Goal: Check status: Check status

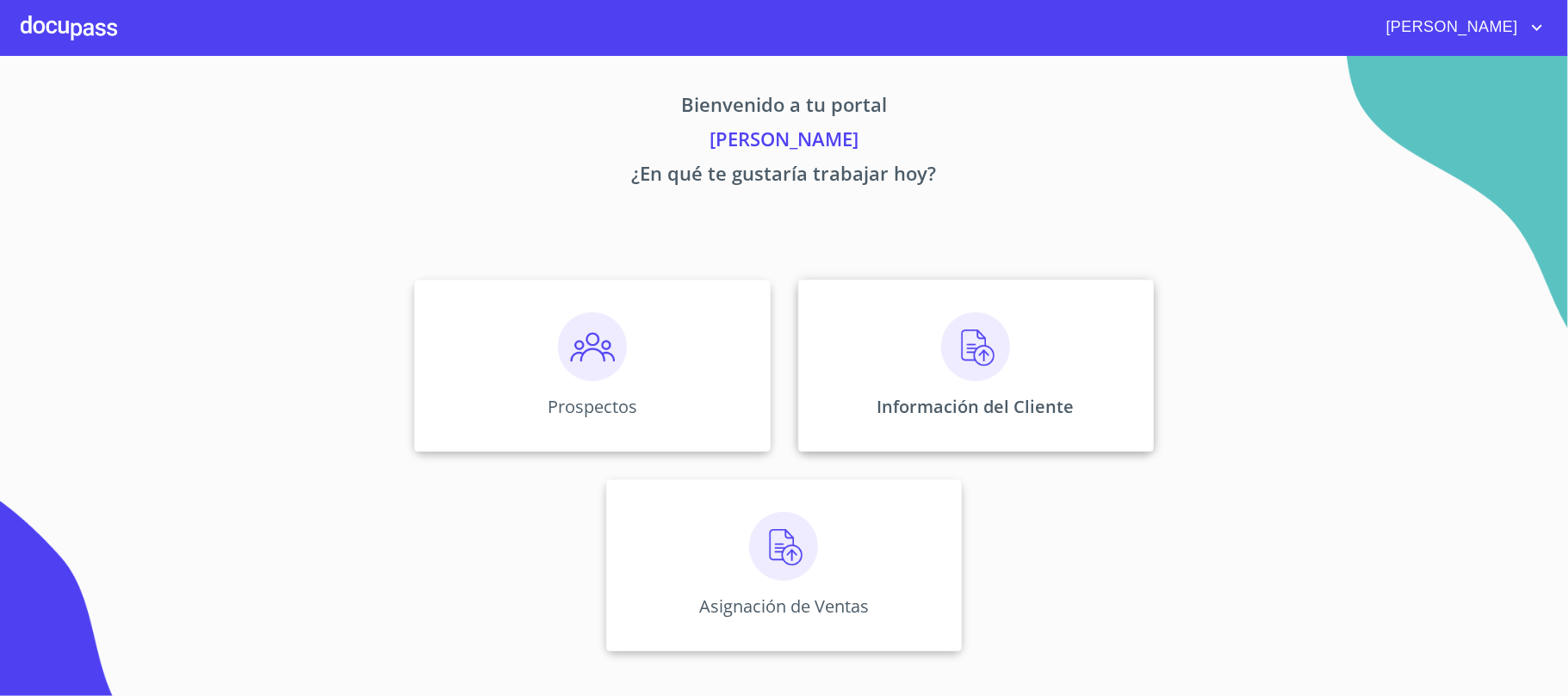
click at [973, 355] on img at bounding box center [976, 347] width 69 height 69
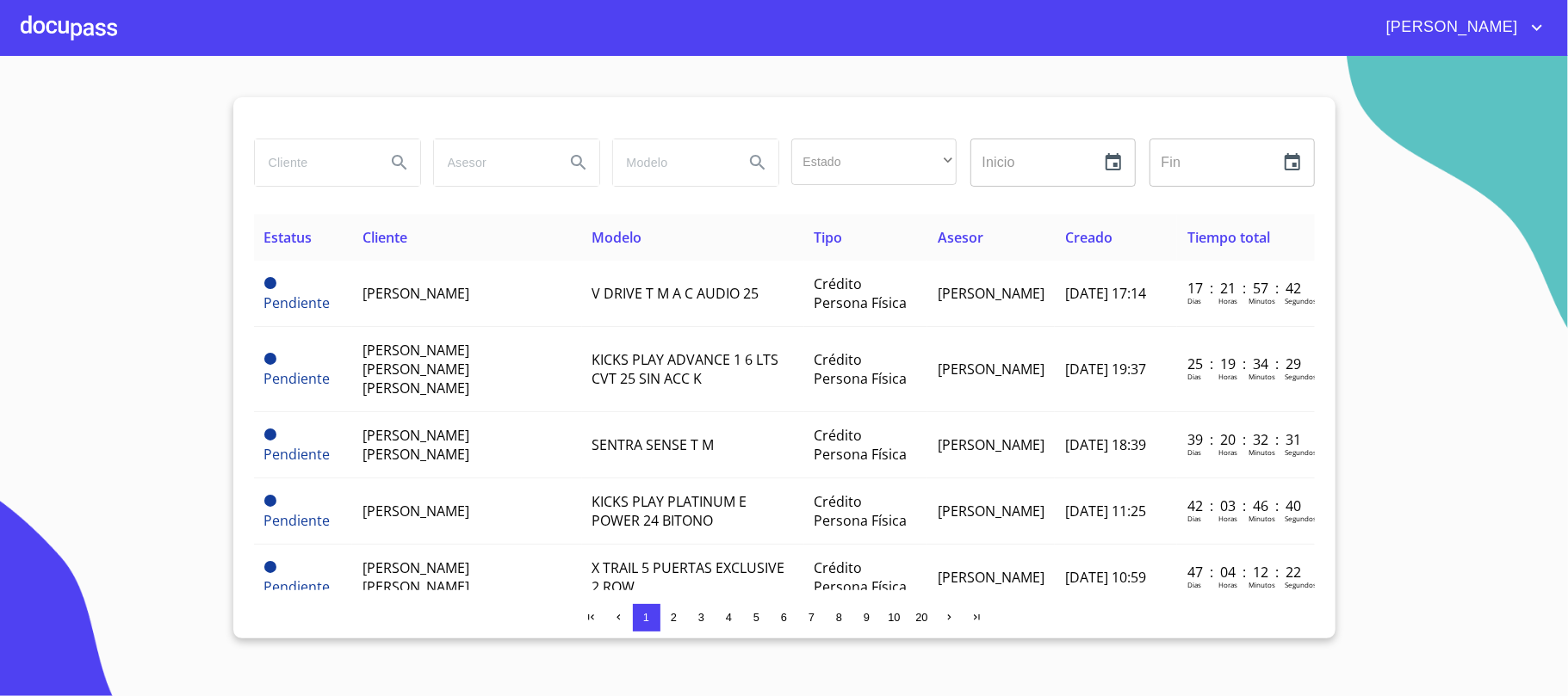
click at [307, 169] on input "search" at bounding box center [314, 162] width 117 height 46
type input "[PERSON_NAME]"
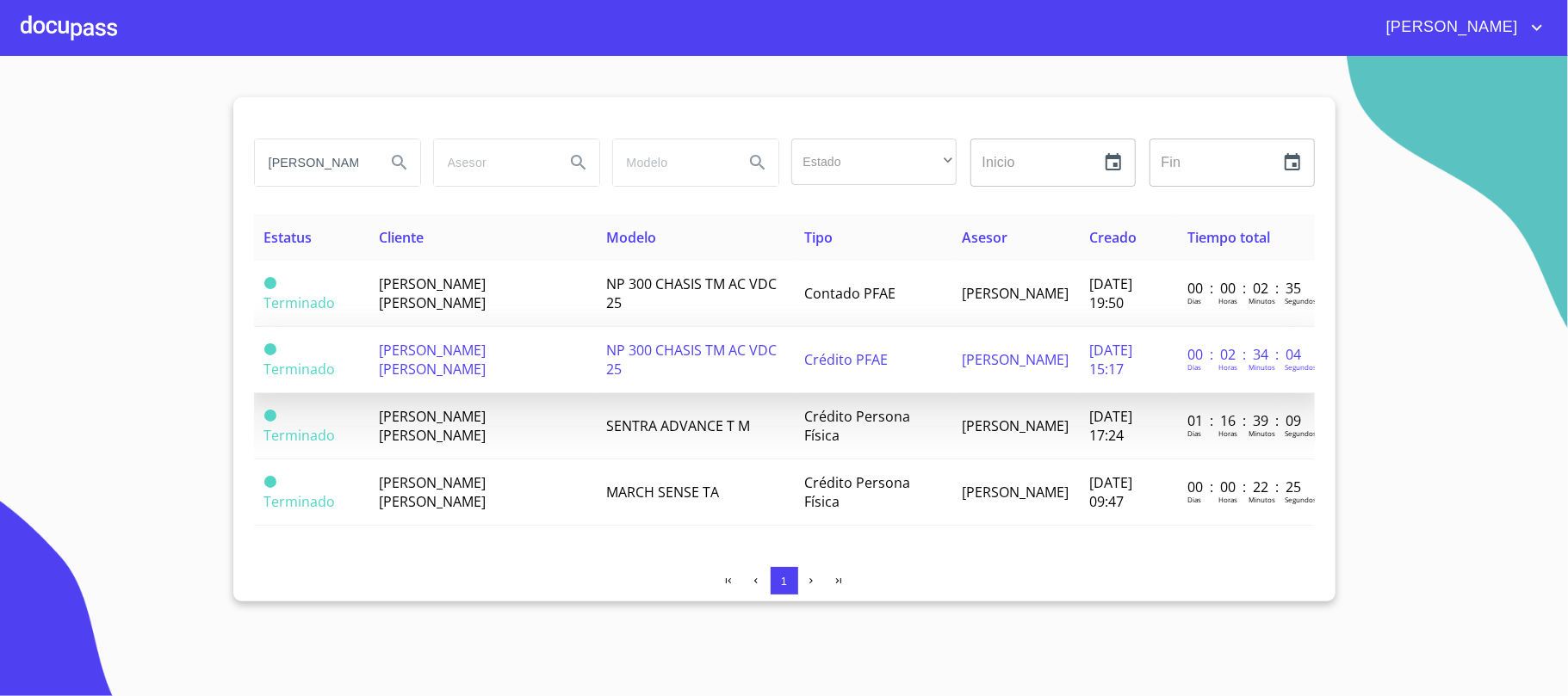
click at [606, 370] on span "NP 300 CHASIS TM AC VDC 25" at bounding box center [691, 359] width 171 height 38
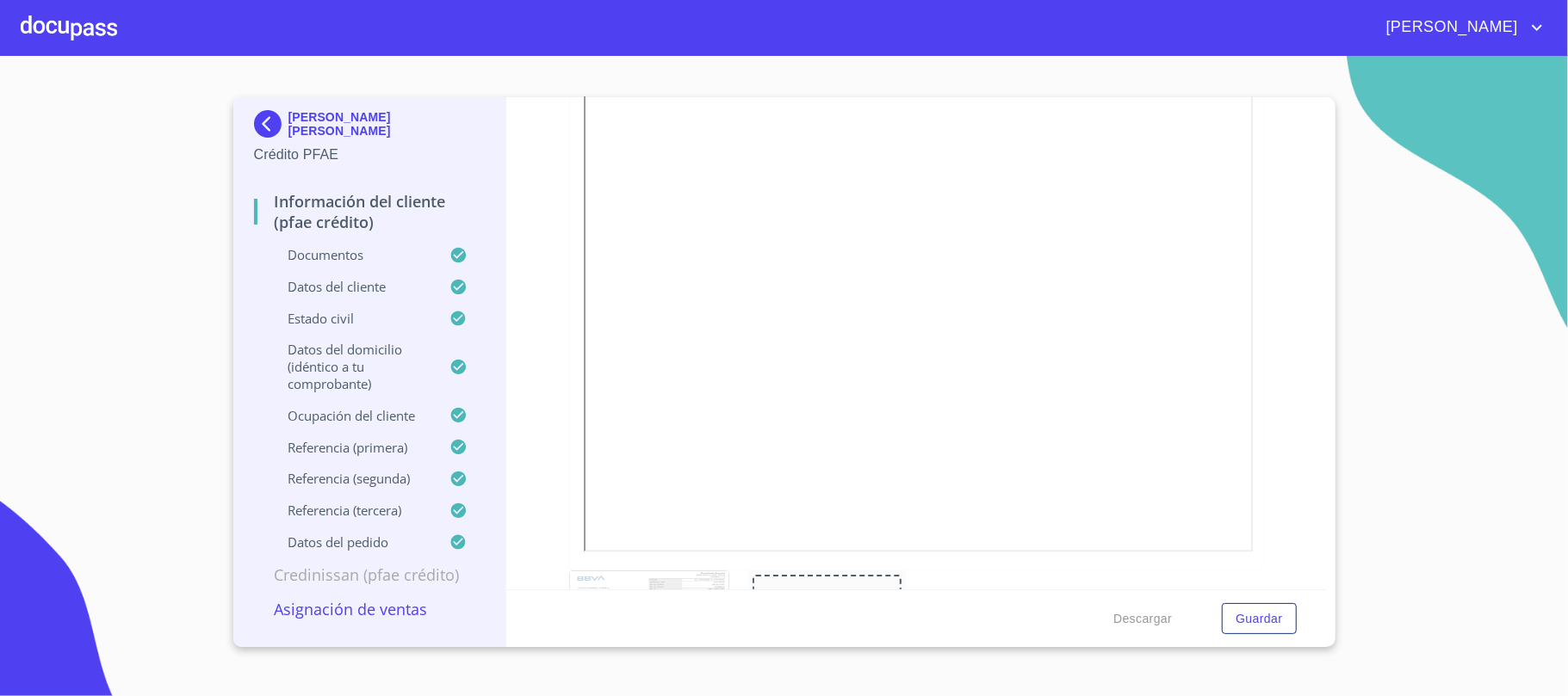
scroll to position [3012, 0]
click at [255, 129] on img at bounding box center [271, 123] width 34 height 27
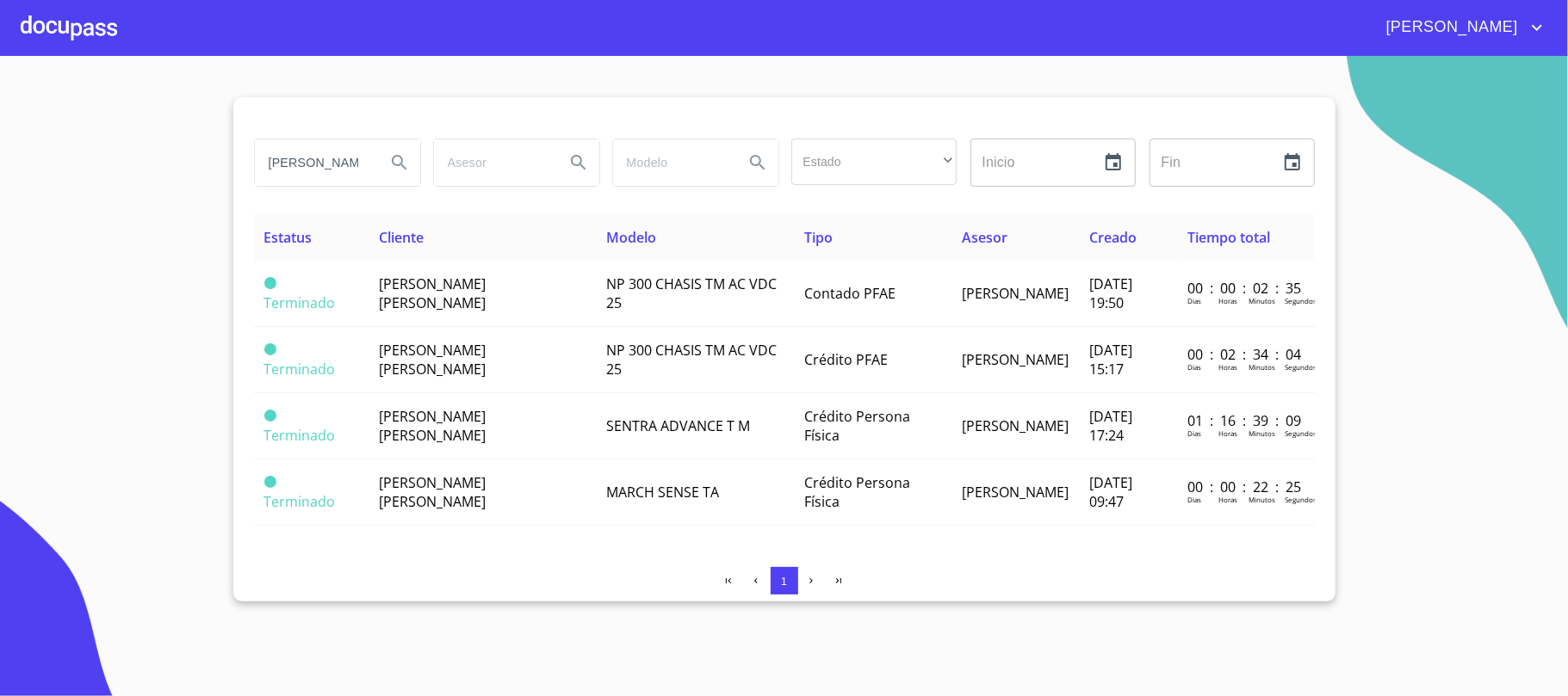
drag, startPoint x: 372, startPoint y: 164, endPoint x: 0, endPoint y: 205, distance: 374.3
click at [0, 205] on section "[PERSON_NAME] Estado ​ ​ Inicio ​ Fin ​ Estatus Cliente Modelo Tipo Asesor Crea…" at bounding box center [784, 376] width 1568 height 641
click at [335, 159] on input "[PERSON_NAME]" at bounding box center [314, 162] width 117 height 46
drag, startPoint x: 352, startPoint y: 169, endPoint x: 0, endPoint y: 162, distance: 352.1
click at [0, 162] on section "[PERSON_NAME] Estado ​ ​ Inicio ​ Fin ​ Estatus Cliente Modelo Tipo Asesor Crea…" at bounding box center [784, 376] width 1568 height 641
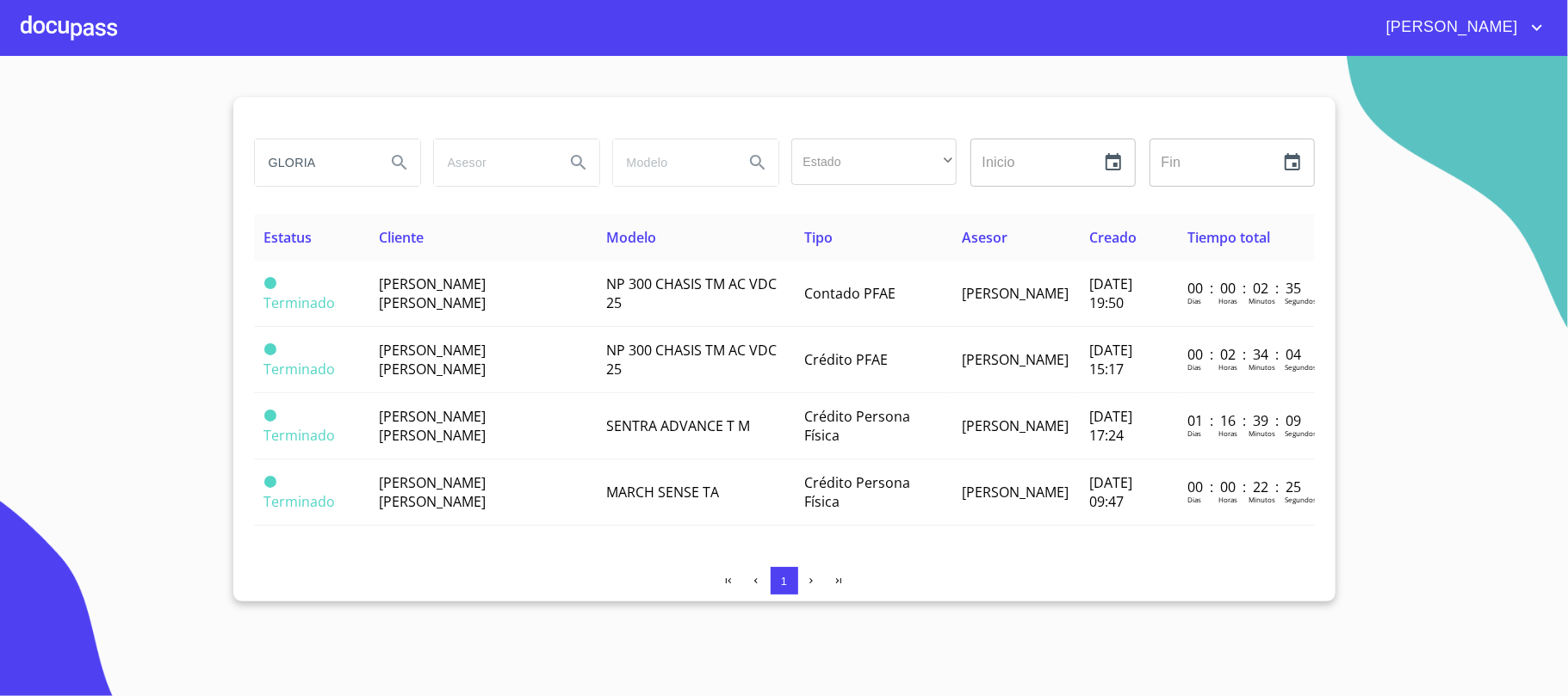
type input "GLORIA"
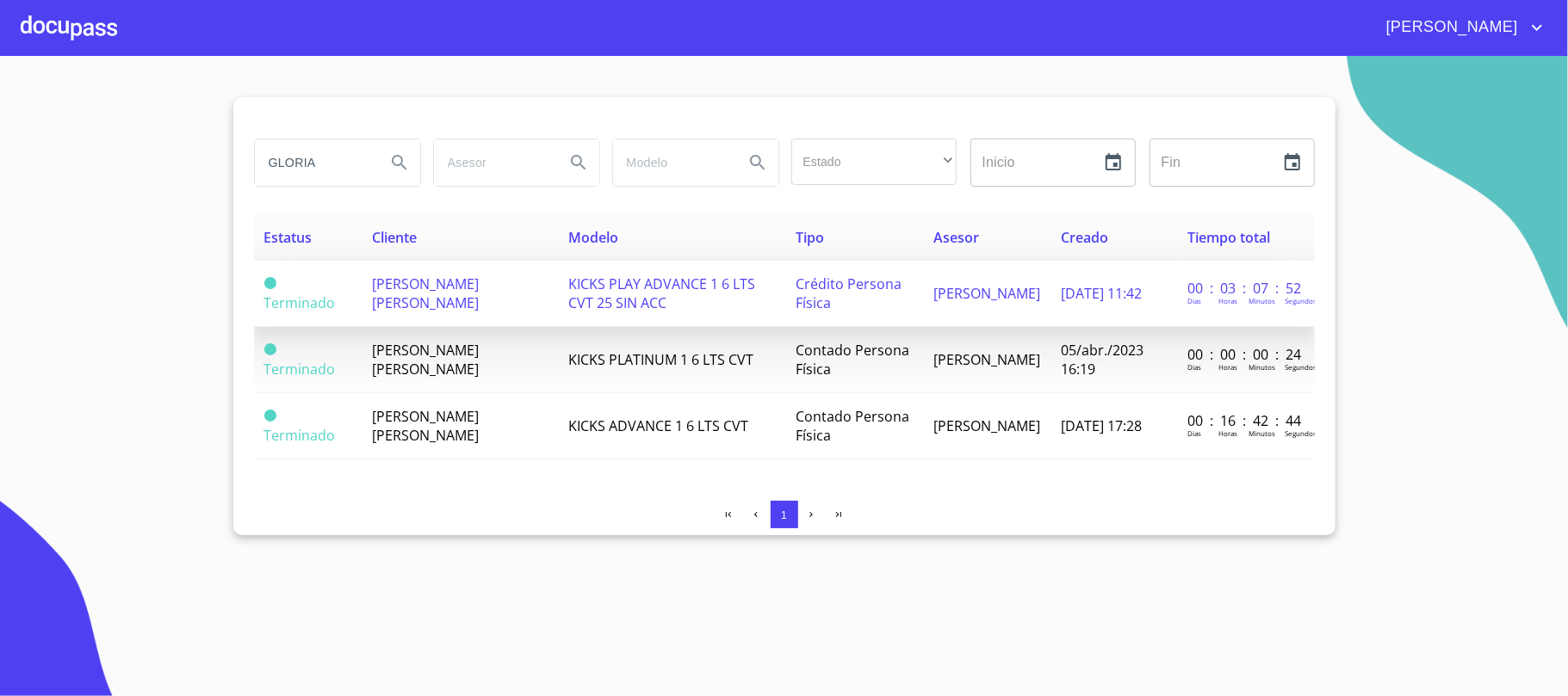
click at [510, 320] on td "[PERSON_NAME] [PERSON_NAME]" at bounding box center [460, 294] width 197 height 67
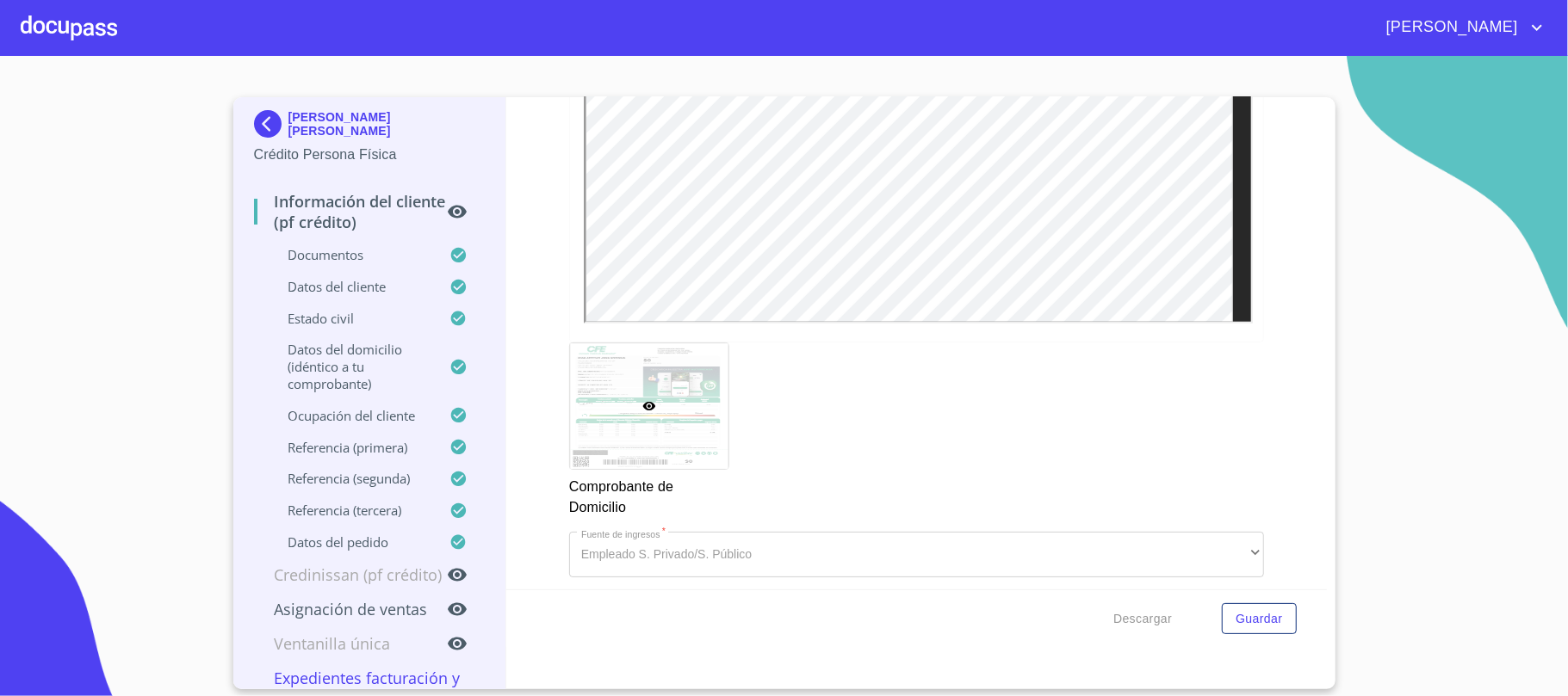
scroll to position [1148, 0]
